Goal: Task Accomplishment & Management: Use online tool/utility

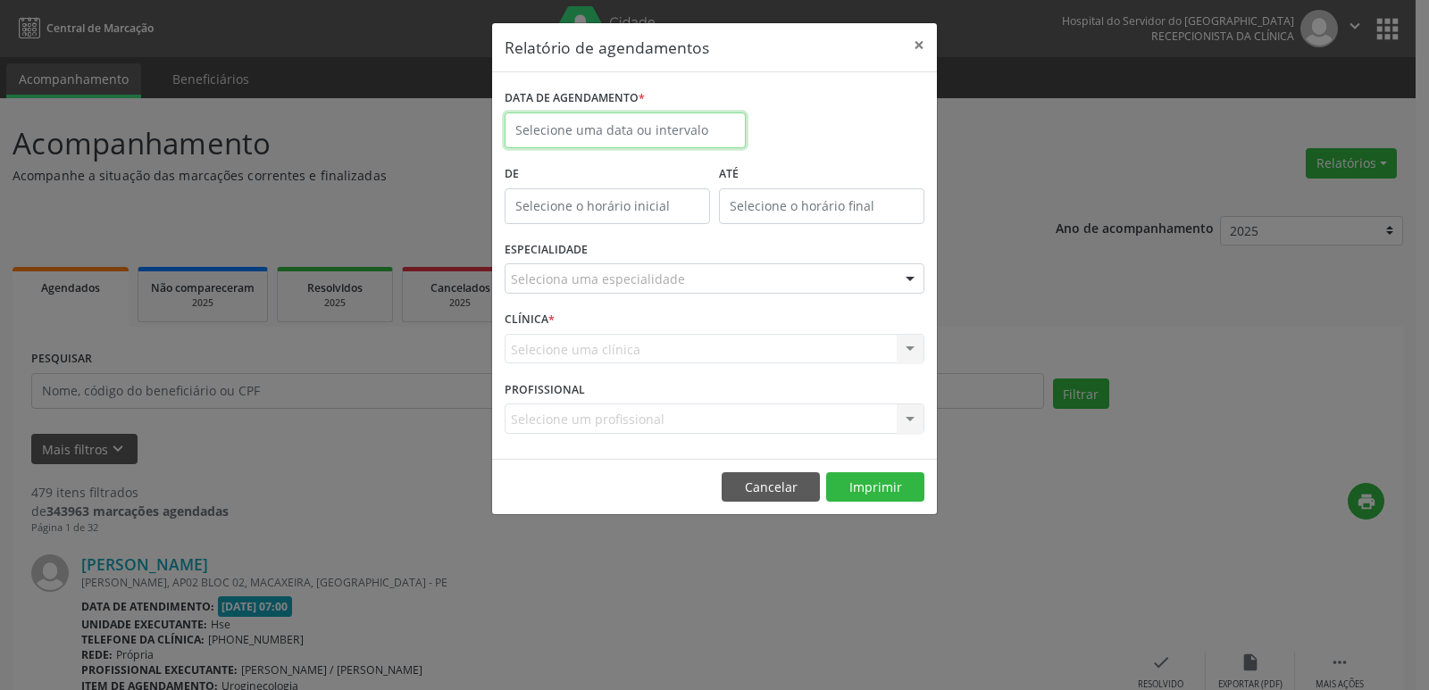
click at [649, 136] on input "text" at bounding box center [624, 131] width 241 height 36
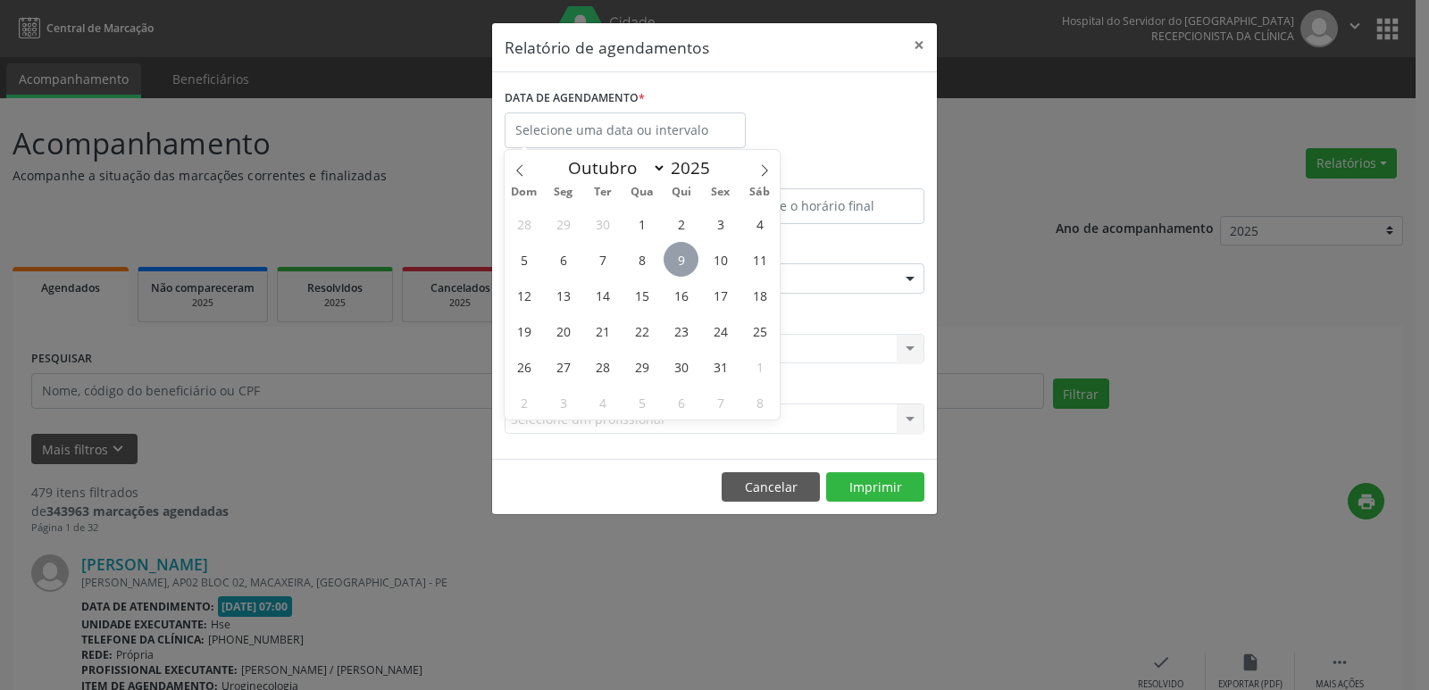
click at [688, 264] on span "9" at bounding box center [680, 259] width 35 height 35
type input "09/10/2025"
click at [688, 264] on span "9" at bounding box center [680, 259] width 35 height 35
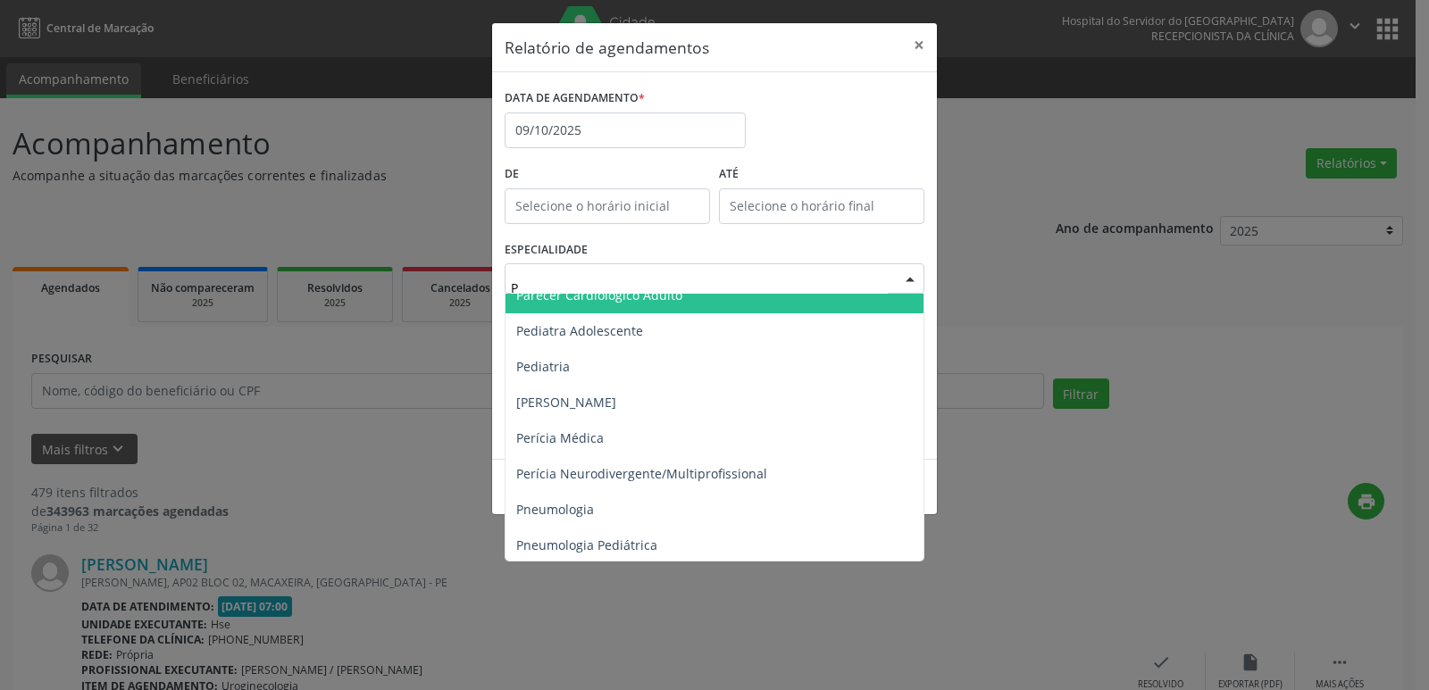
scroll to position [982, 0]
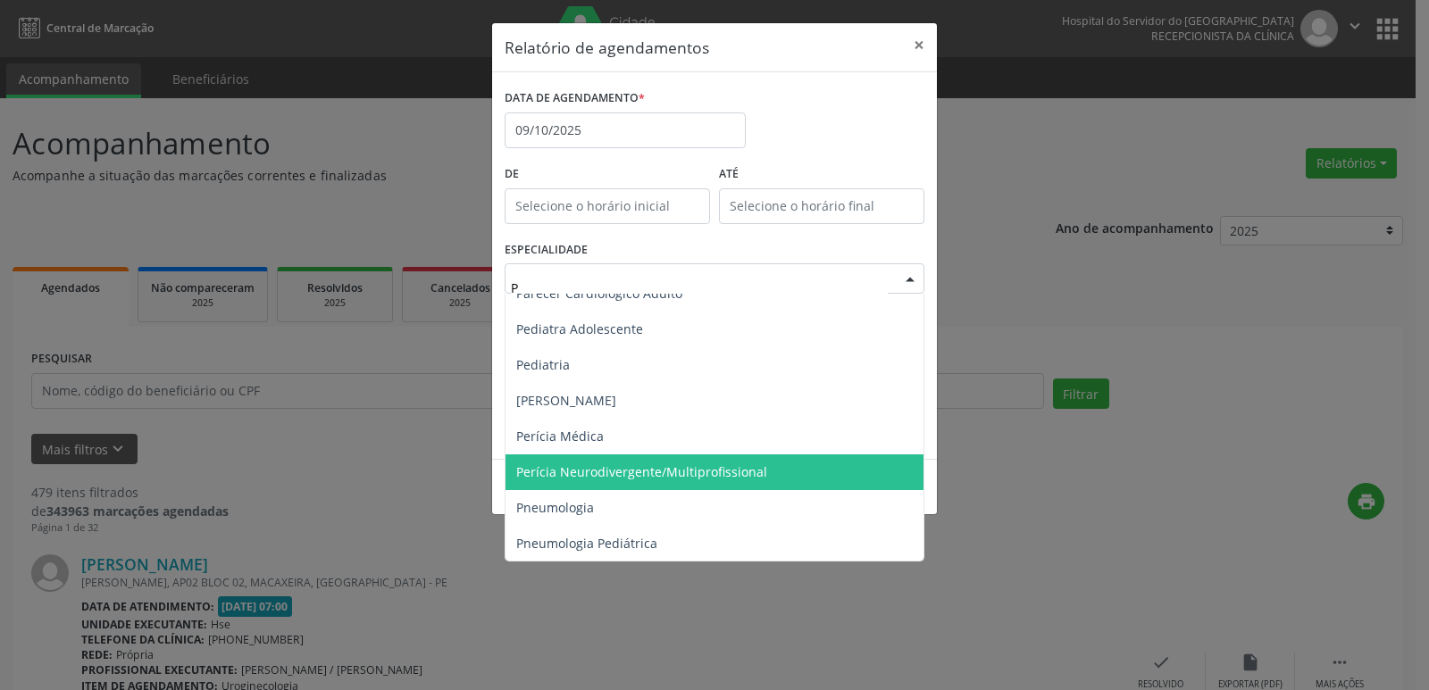
click at [655, 460] on span "Perícia Neurodivergente/Multiprofissional" at bounding box center [715, 472] width 421 height 36
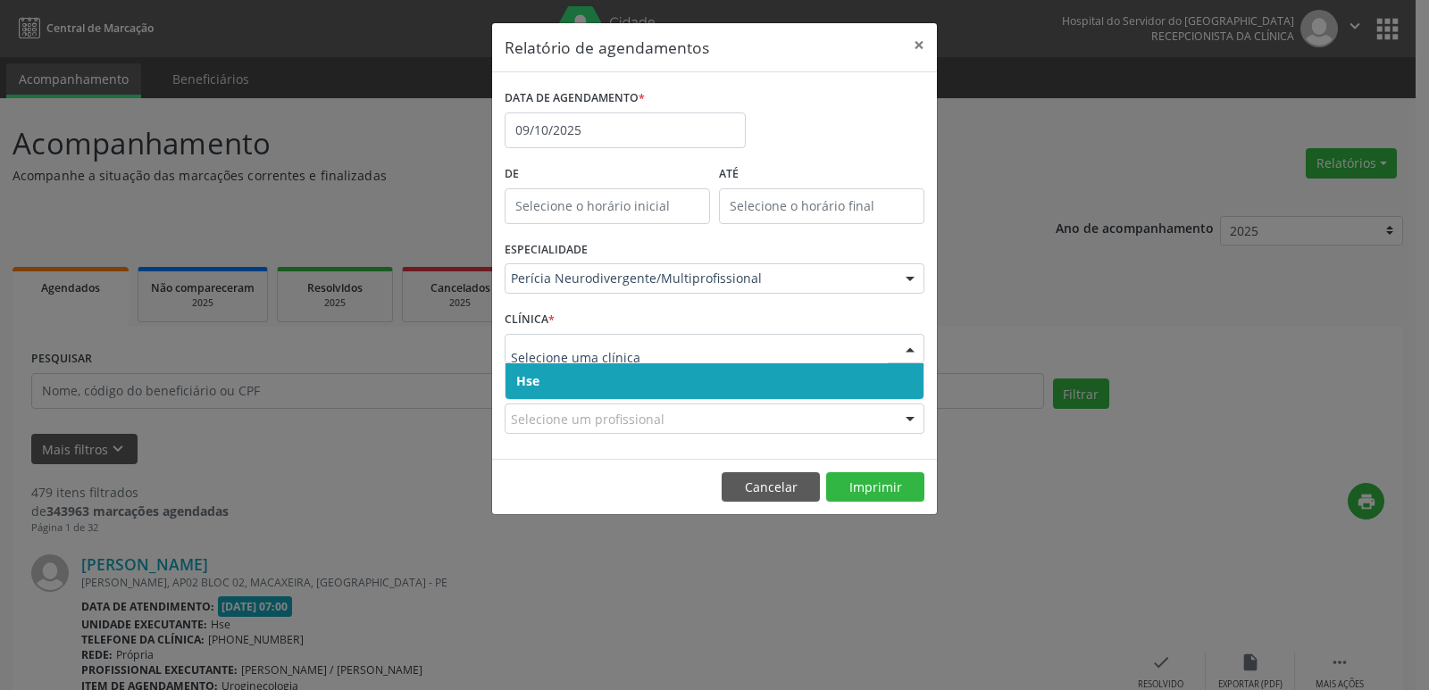
click at [536, 373] on span "Hse" at bounding box center [527, 380] width 23 height 17
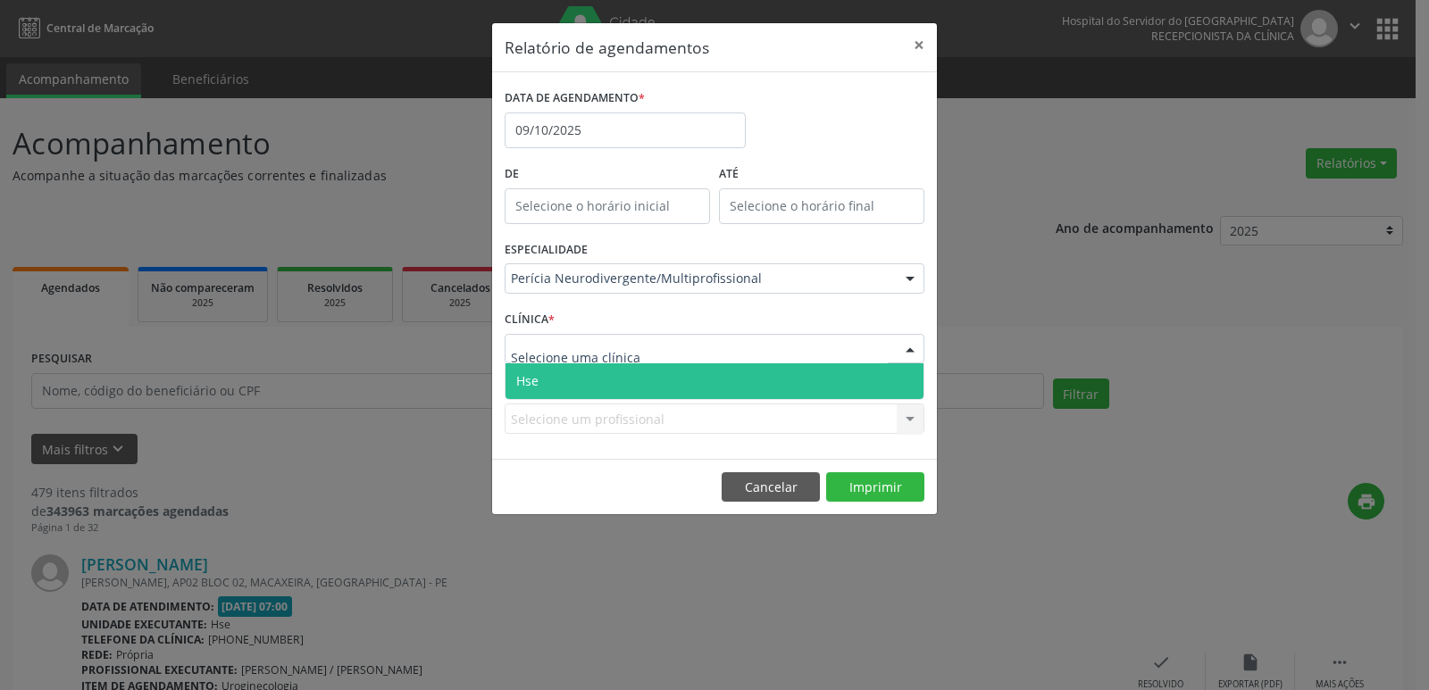
click at [534, 368] on span "Hse" at bounding box center [714, 381] width 418 height 36
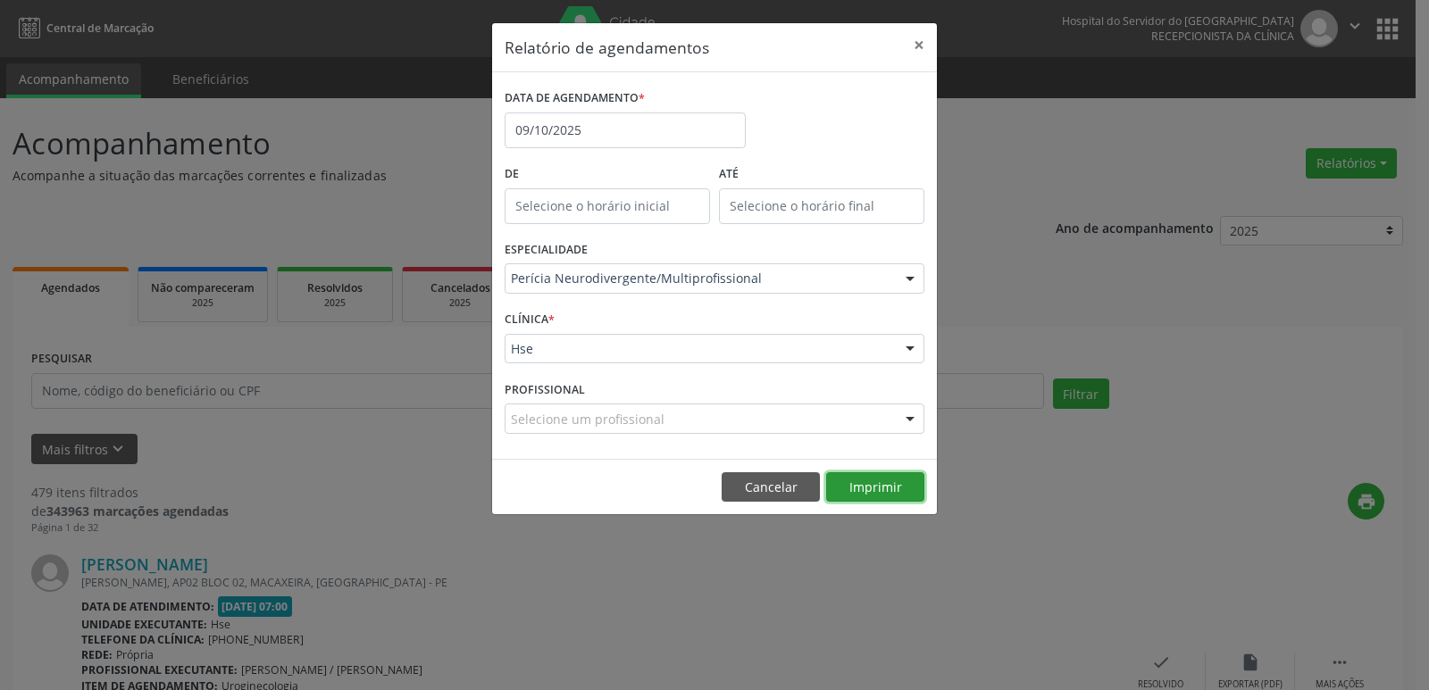
click at [839, 486] on button "Imprimir" at bounding box center [875, 487] width 98 height 30
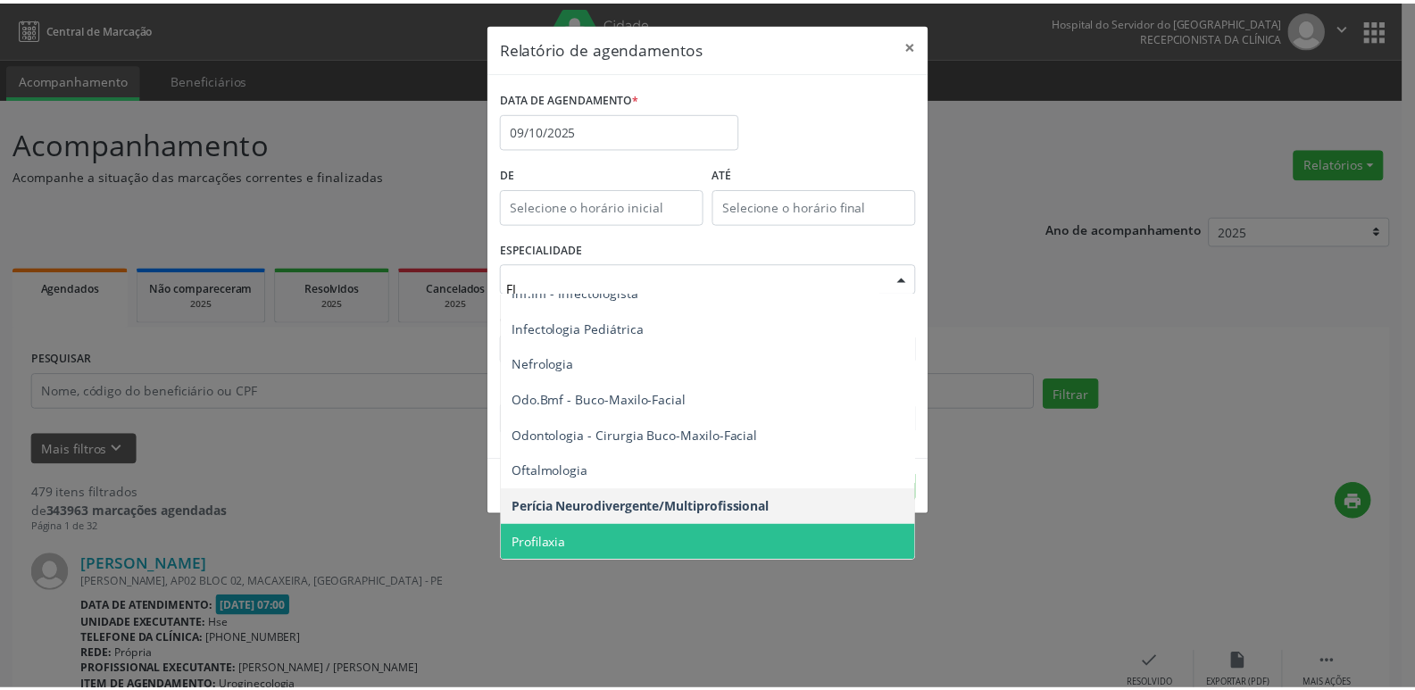
scroll to position [0, 0]
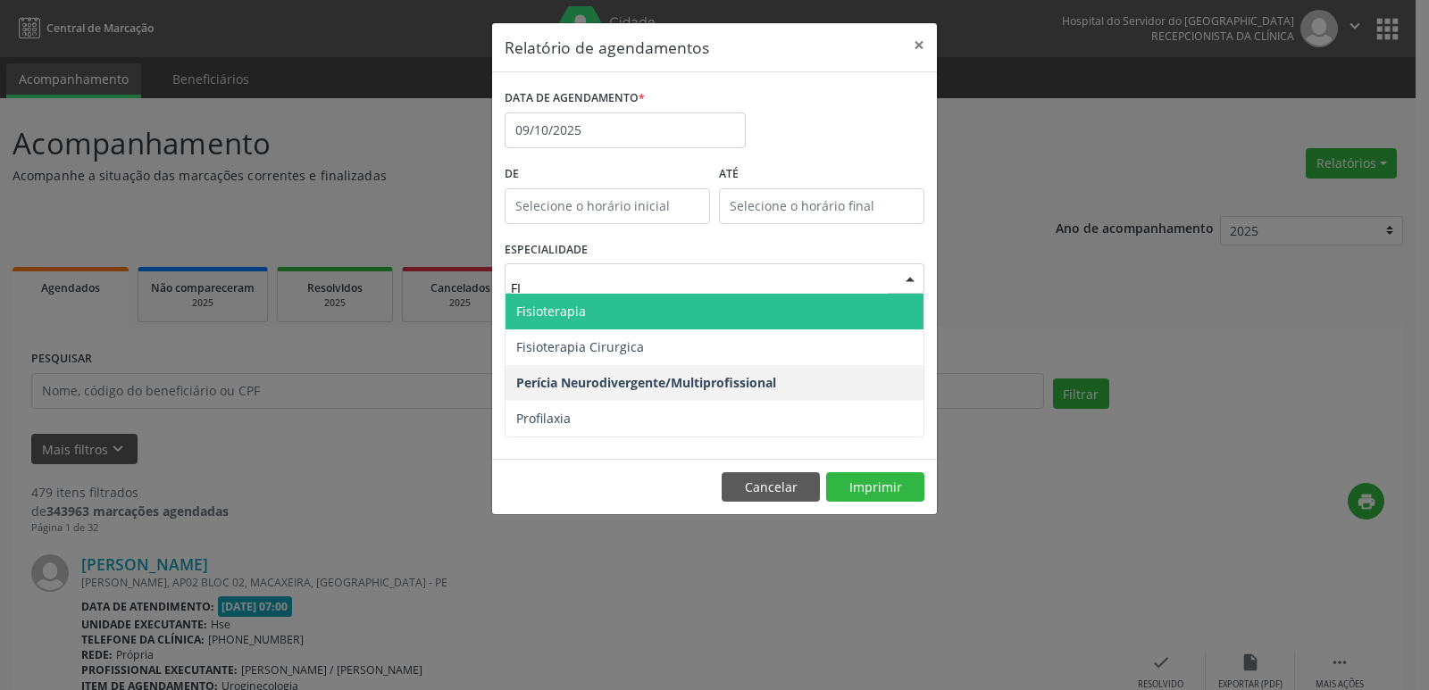
click at [546, 306] on span "Fisioterapia" at bounding box center [551, 311] width 70 height 17
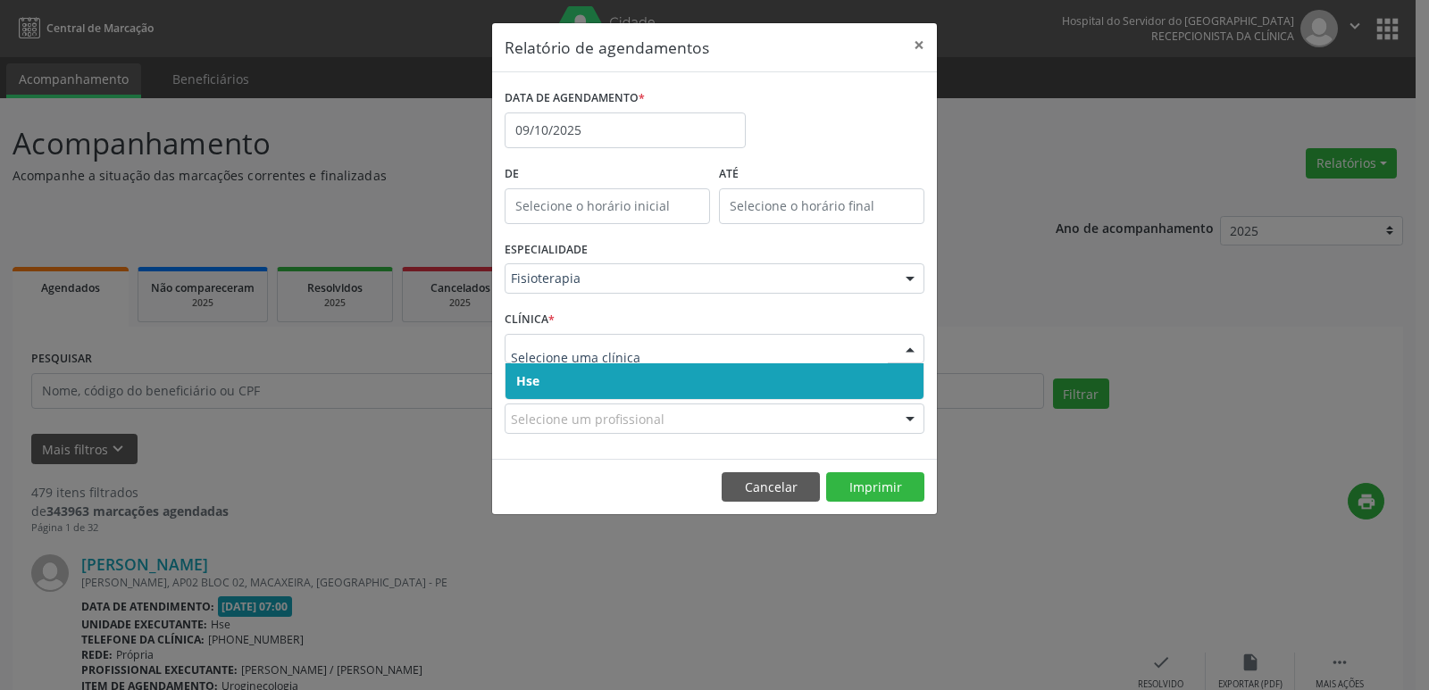
click at [542, 374] on span "Hse" at bounding box center [714, 381] width 418 height 36
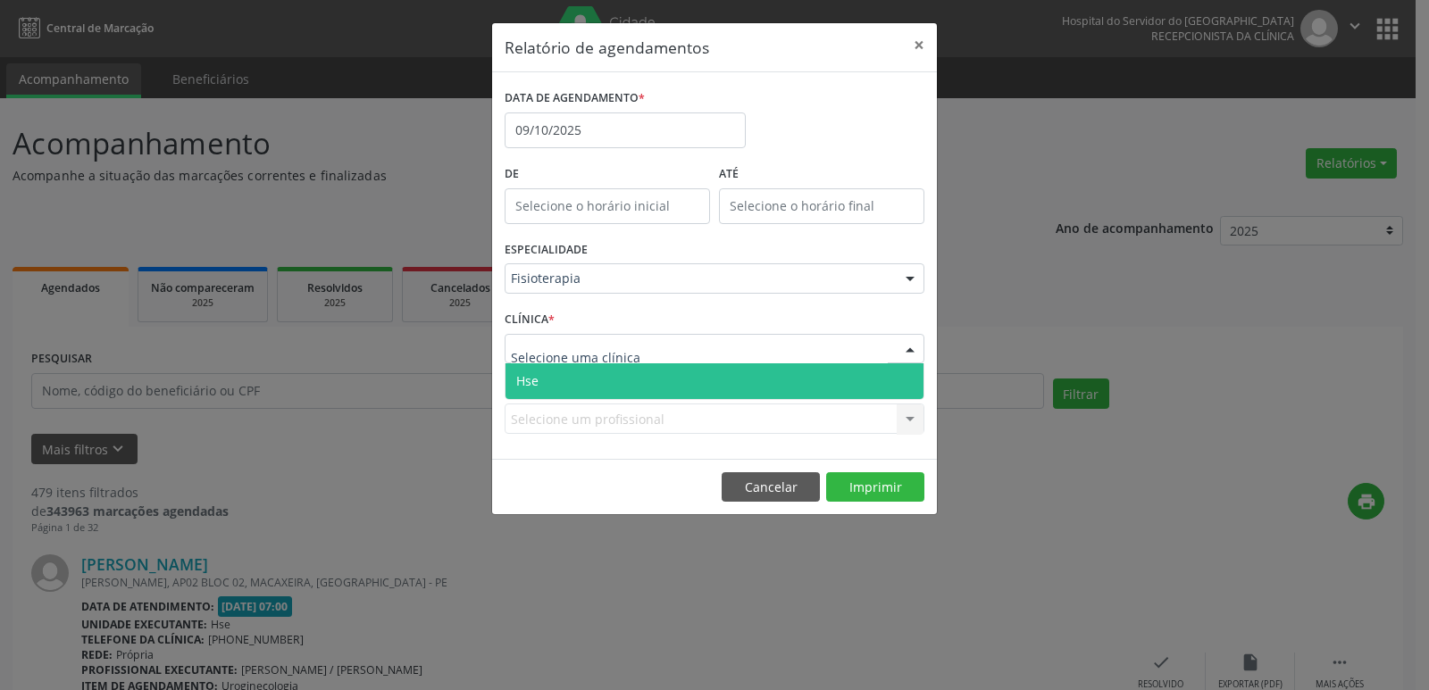
click at [542, 380] on span "Hse" at bounding box center [714, 381] width 418 height 36
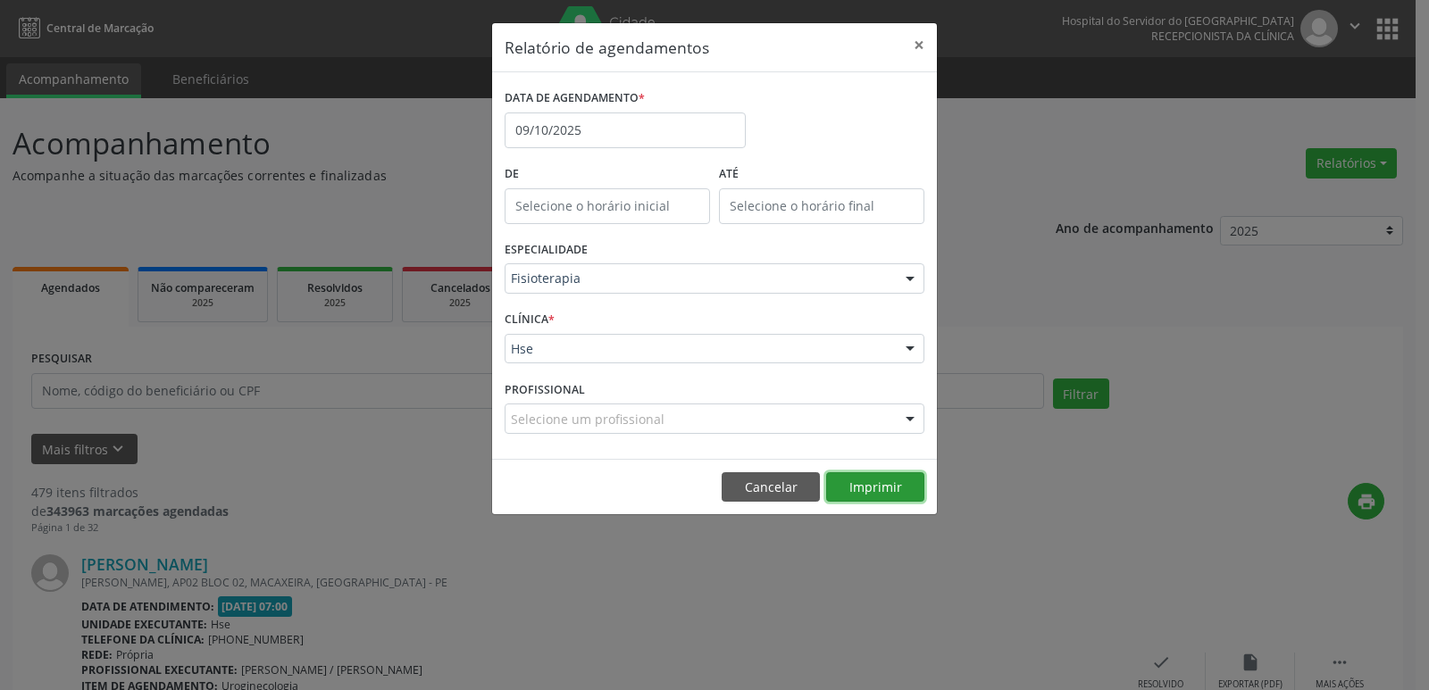
click at [910, 489] on button "Imprimir" at bounding box center [875, 487] width 98 height 30
click at [582, 267] on div "Fisioterapia" at bounding box center [714, 278] width 420 height 30
type input "FO"
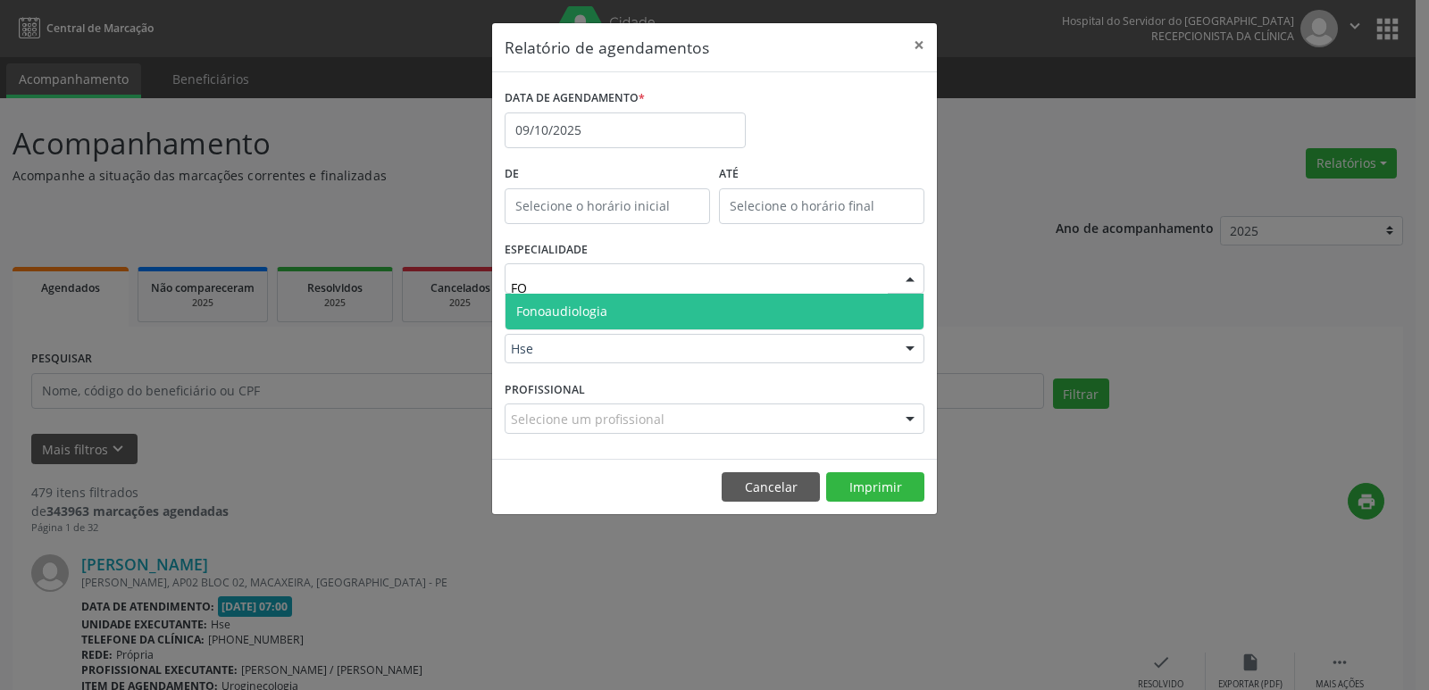
click at [593, 312] on span "Fonoaudiologia" at bounding box center [561, 311] width 91 height 17
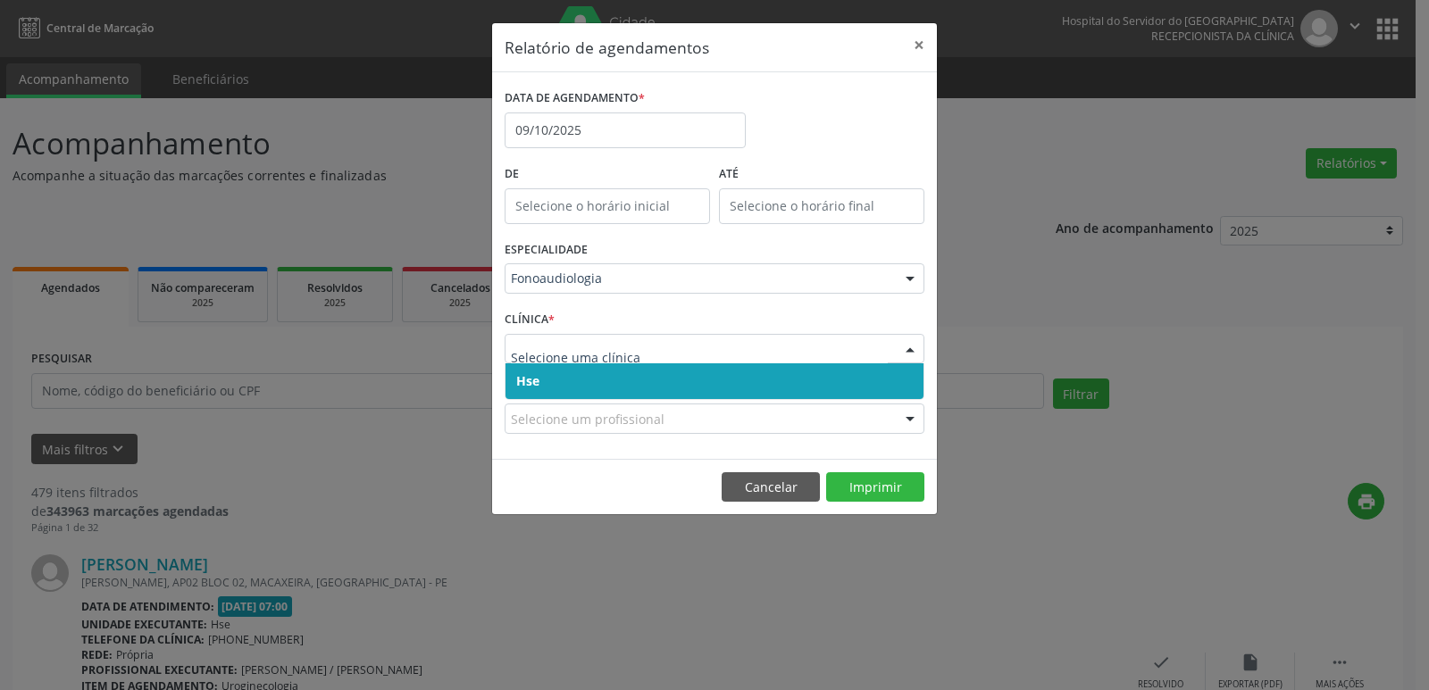
click at [529, 378] on span "Hse" at bounding box center [527, 380] width 23 height 17
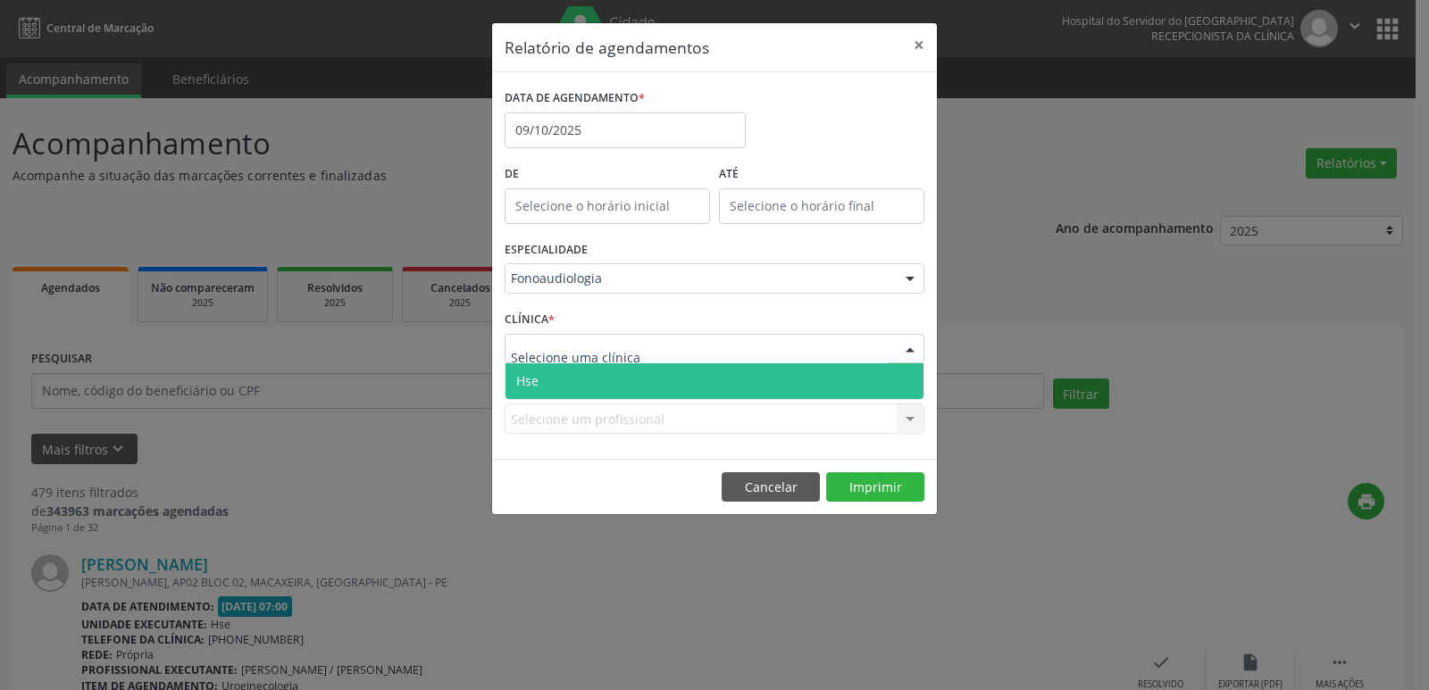
click at [529, 378] on span "Hse" at bounding box center [527, 380] width 22 height 17
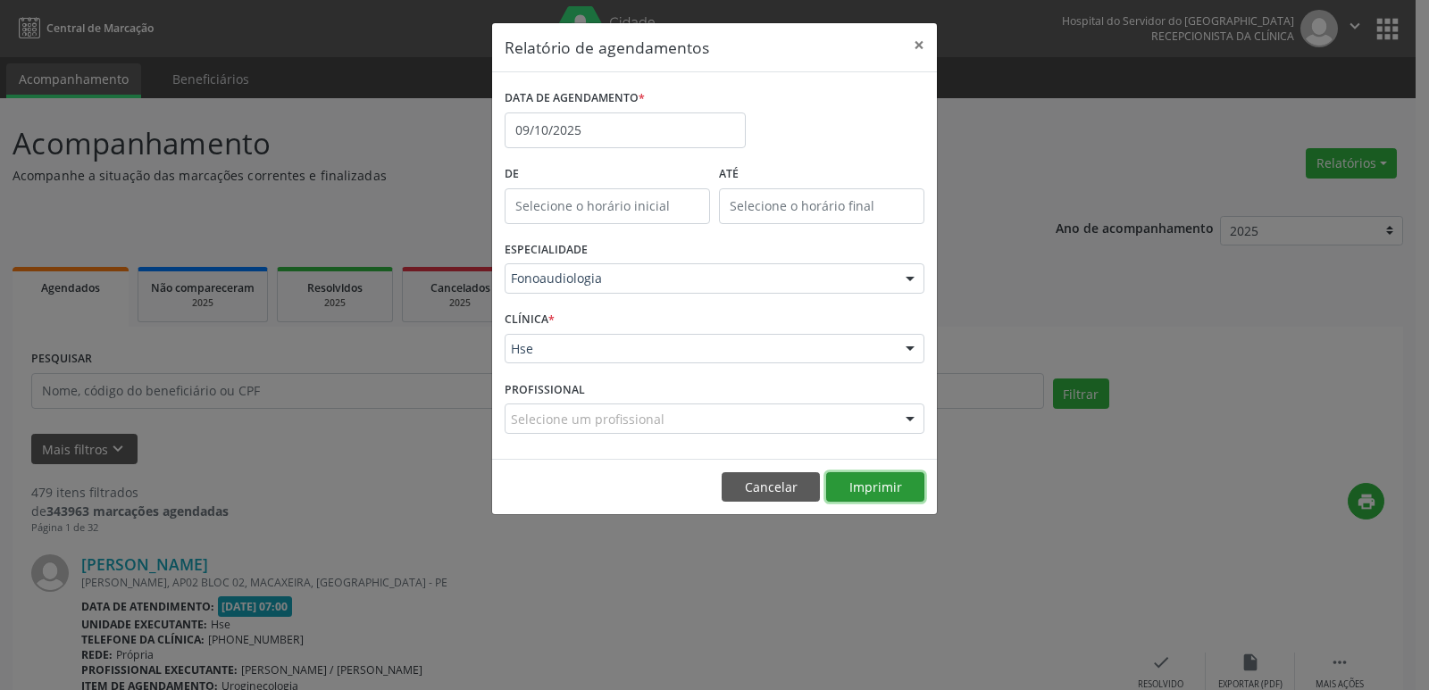
click at [905, 485] on button "Imprimir" at bounding box center [875, 487] width 98 height 30
click at [921, 48] on button "×" at bounding box center [919, 45] width 36 height 44
